Goal: Task Accomplishment & Management: Manage account settings

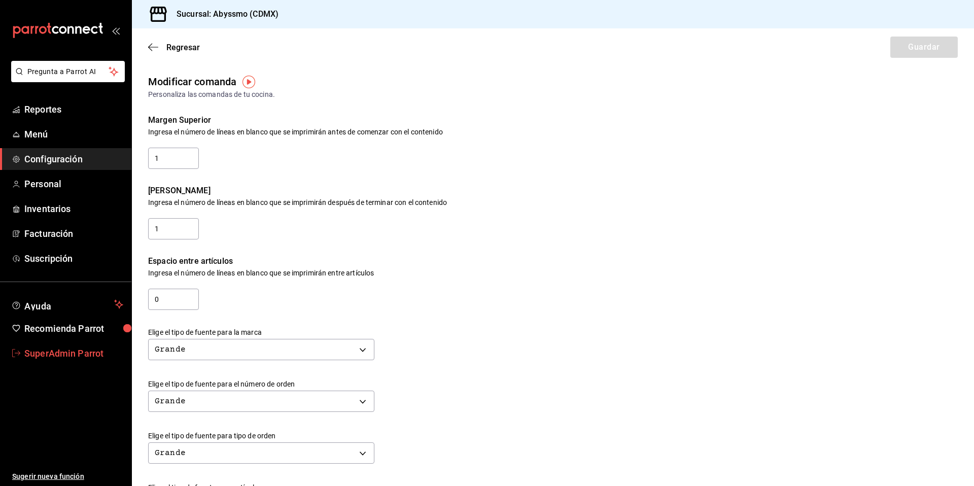
click at [36, 352] on span "SuperAdmin Parrot" at bounding box center [73, 353] width 99 height 14
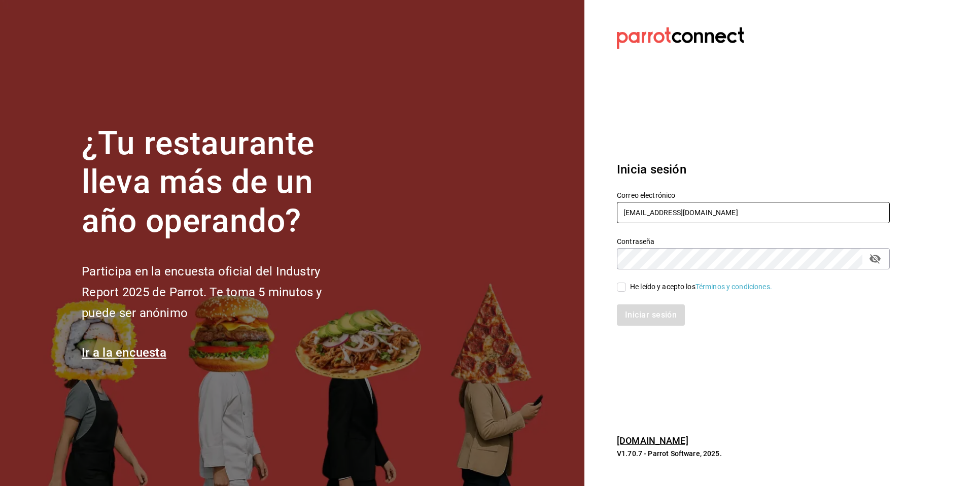
drag, startPoint x: 696, startPoint y: 216, endPoint x: 602, endPoint y: 215, distance: 94.3
click at [602, 215] on section "Datos incorrectos. Verifica que tu Correo o Contraseña estén bien escritos. Ini…" at bounding box center [749, 243] width 330 height 486
type input "bean"
click at [630, 286] on div "He leído y acepto los Términos y condiciones." at bounding box center [701, 286] width 142 height 11
click at [626, 286] on input "He leído y acepto los Términos y condiciones." at bounding box center [621, 286] width 9 height 9
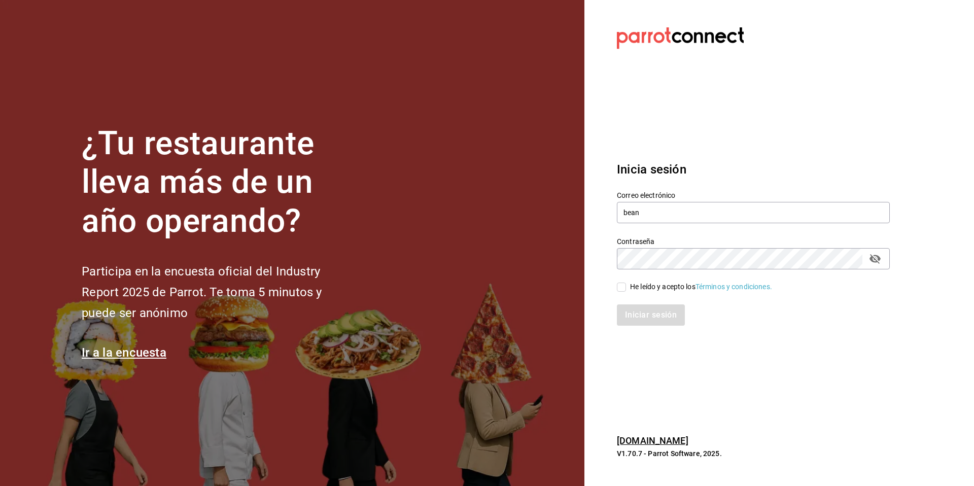
checkbox input "true"
click at [630, 307] on button "Iniciar sesión" at bounding box center [651, 314] width 69 height 21
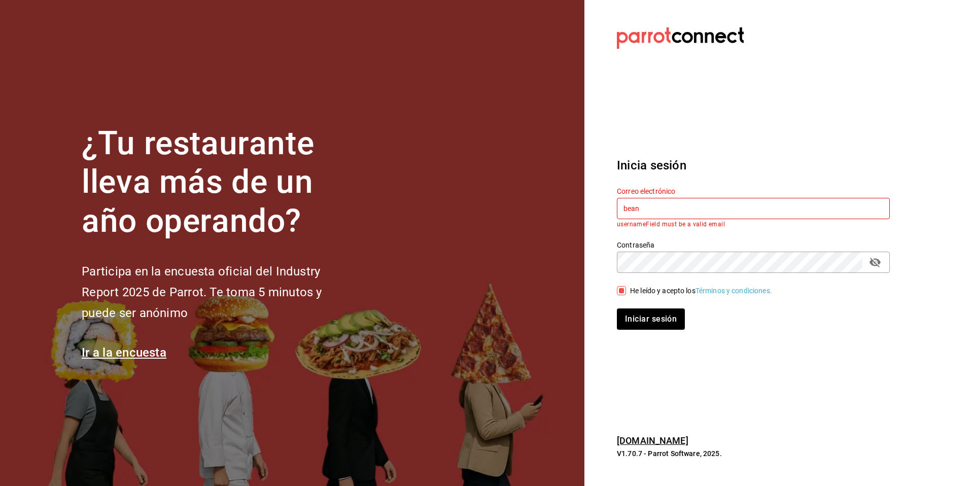
click at [663, 210] on input "bean" at bounding box center [753, 208] width 273 height 21
type input "[EMAIL_ADDRESS][DOMAIN_NAME]"
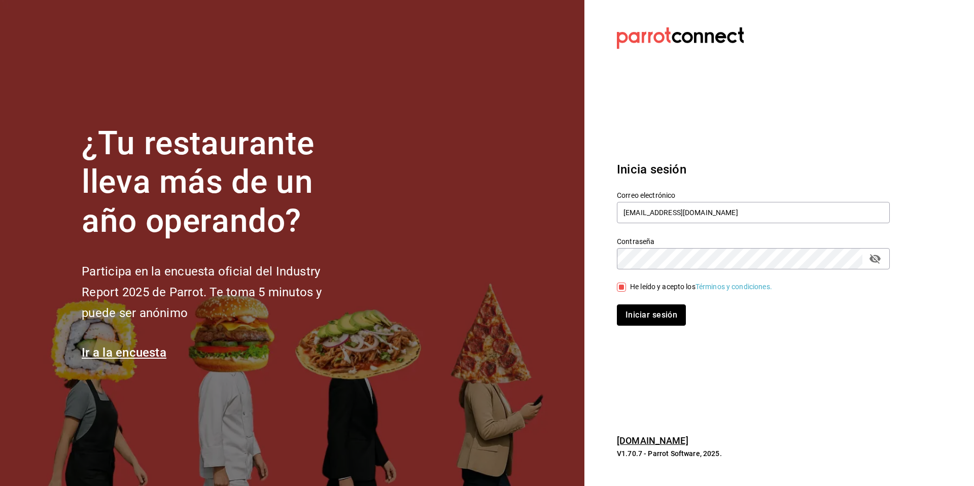
click at [639, 308] on button "Iniciar sesión" at bounding box center [651, 314] width 69 height 21
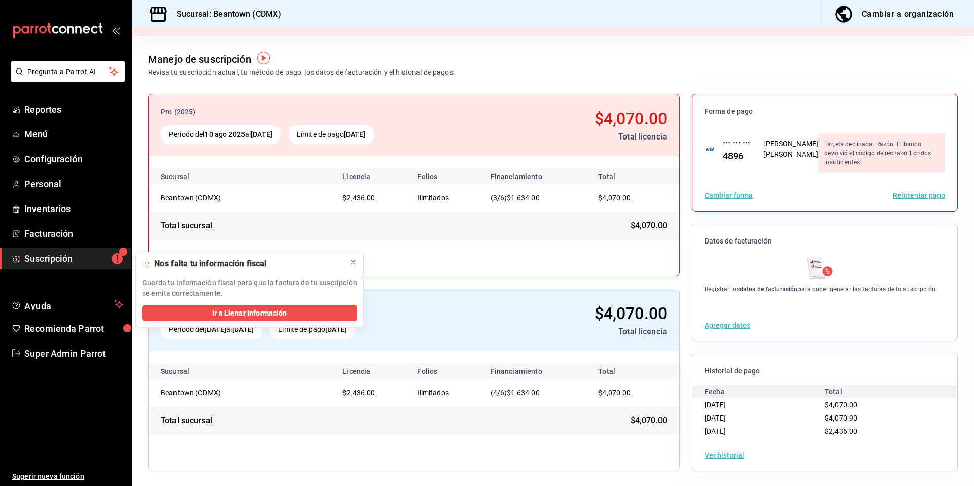
scroll to position [35, 0]
click at [709, 450] on button "Ver historial" at bounding box center [724, 453] width 40 height 7
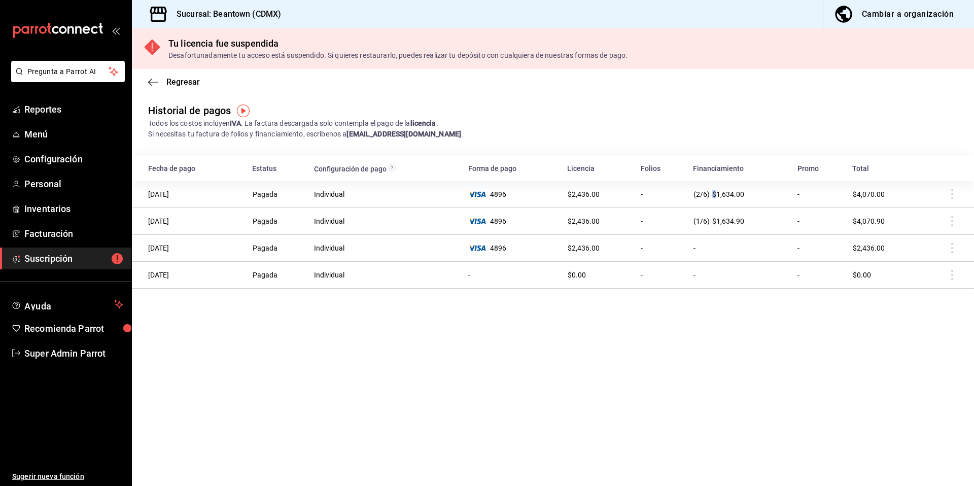
drag, startPoint x: 714, startPoint y: 193, endPoint x: 755, endPoint y: 193, distance: 41.1
click at [755, 193] on div "(2/6) $1,634.00" at bounding box center [738, 194] width 91 height 8
drag, startPoint x: 714, startPoint y: 196, endPoint x: 743, endPoint y: 197, distance: 28.9
click at [743, 197] on span "$1,634.00" at bounding box center [728, 194] width 32 height 8
copy span "1,634.00"
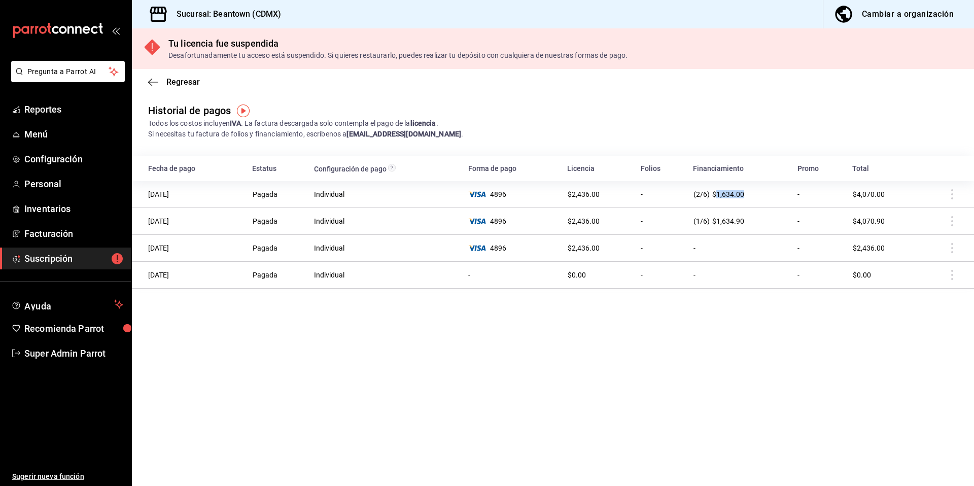
click at [238, 14] on h3 "Sucursal: Beantown (CDMX)" at bounding box center [224, 14] width 113 height 12
copy h3 "[GEOGRAPHIC_DATA]"
